Goal: Task Accomplishment & Management: Manage account settings

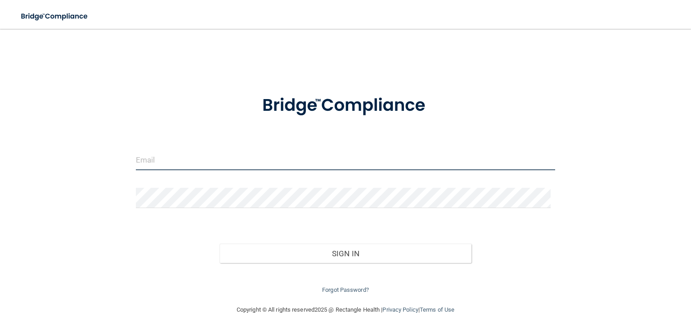
type input "[EMAIL_ADDRESS][DOMAIN_NAME]"
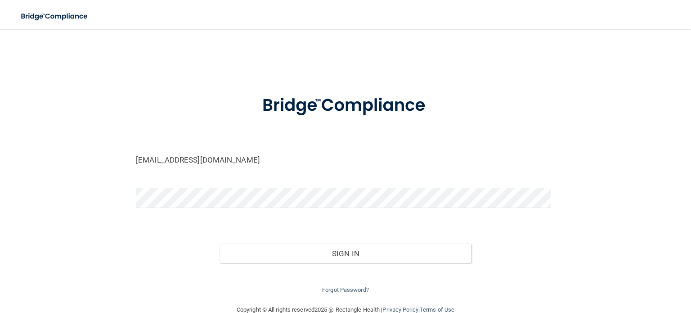
click at [220, 243] on button "Sign In" at bounding box center [346, 253] width 252 height 20
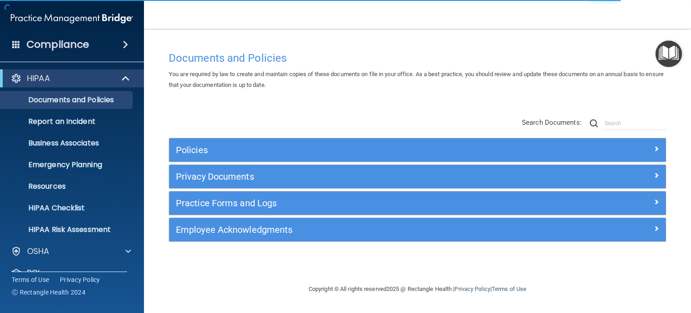
click at [79, 49] on h4 "Compliance" at bounding box center [58, 44] width 63 height 13
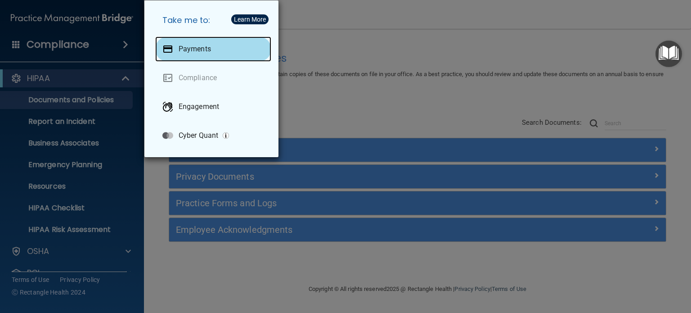
click at [171, 49] on div at bounding box center [167, 49] width 11 height 11
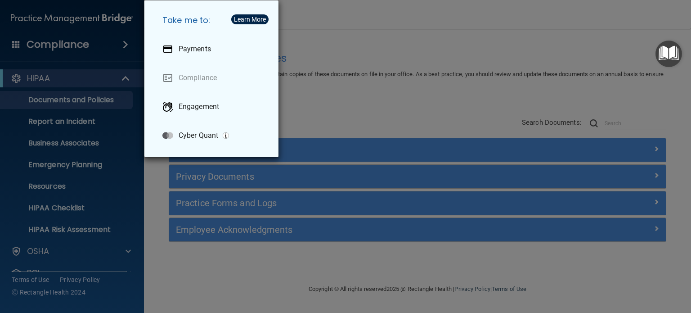
click at [485, 32] on div "Take me to: Payments Compliance Engagement Cyber Quant" at bounding box center [345, 156] width 691 height 313
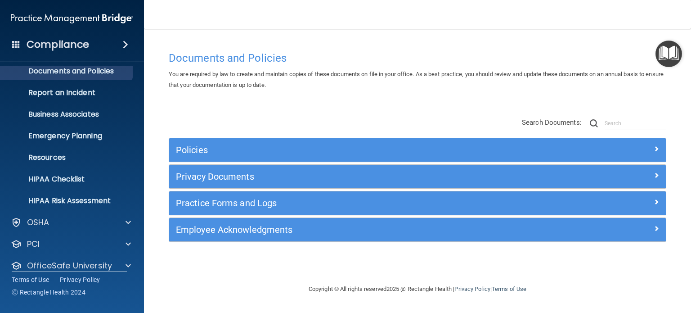
scroll to position [60, 0]
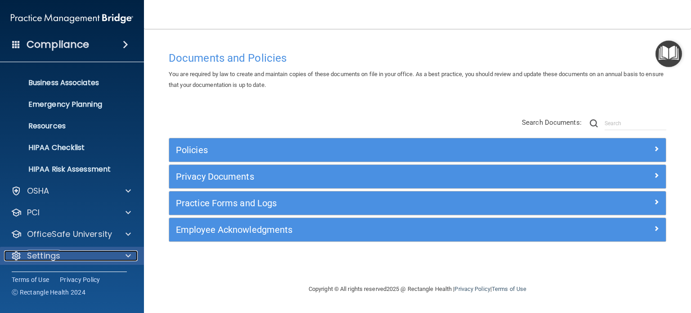
click at [32, 252] on p "Settings" at bounding box center [43, 255] width 33 height 11
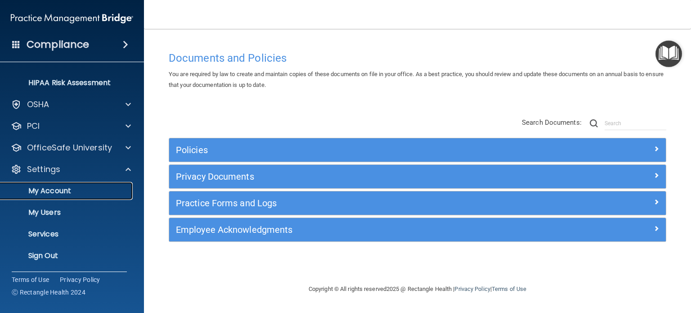
click at [63, 187] on p "My Account" at bounding box center [67, 190] width 123 height 9
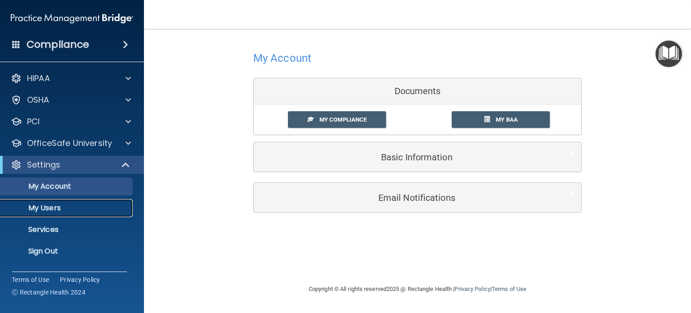
click at [67, 207] on p "My Users" at bounding box center [67, 207] width 123 height 9
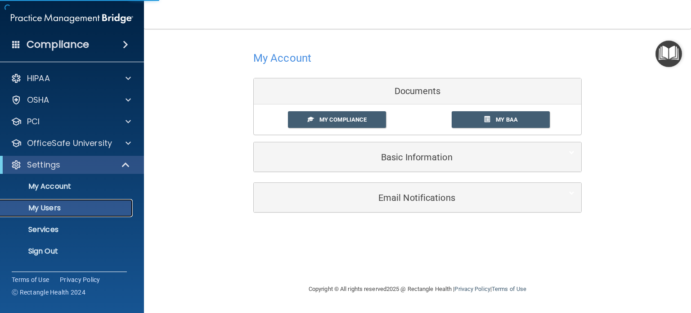
select select "20"
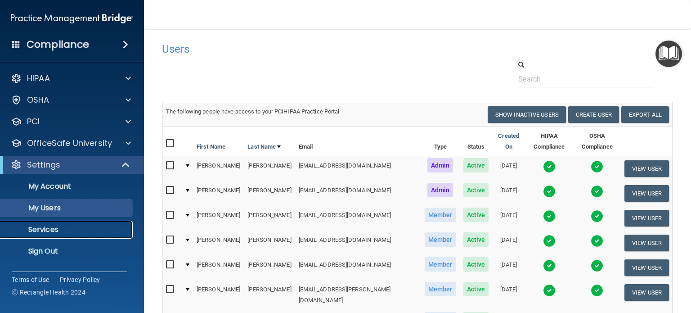
click at [92, 224] on link "Services" at bounding box center [62, 229] width 142 height 18
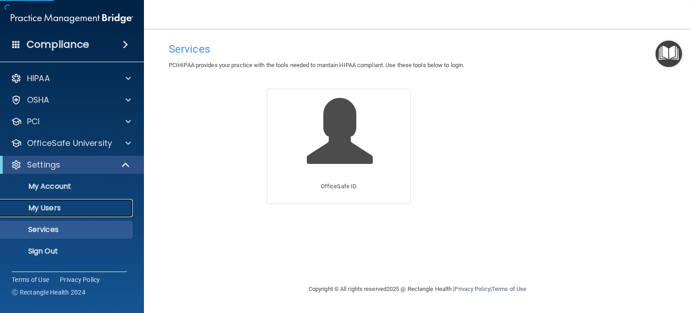
click at [91, 208] on p "My Users" at bounding box center [67, 207] width 123 height 9
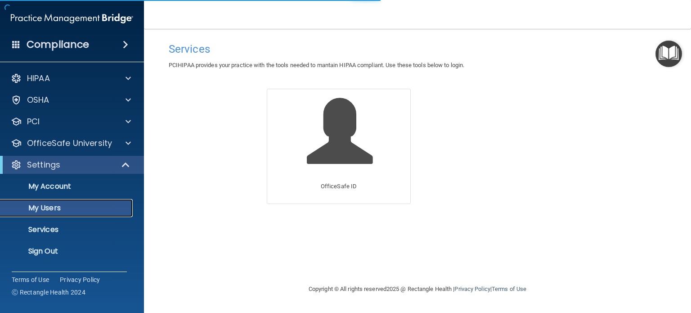
select select "20"
